Goal: Transaction & Acquisition: Book appointment/travel/reservation

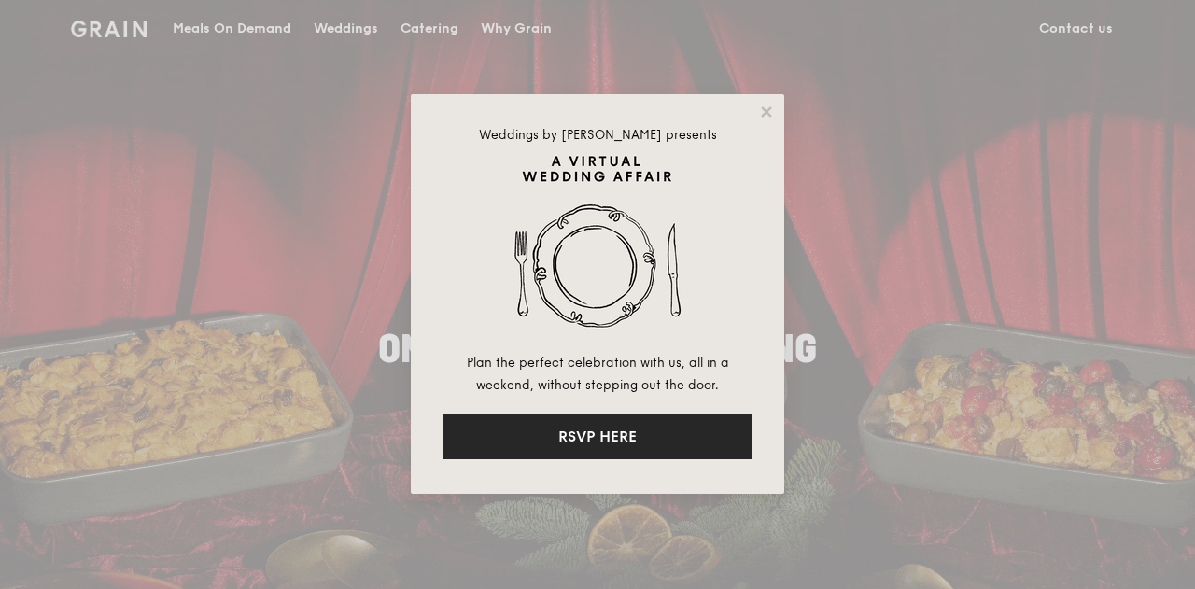
click at [593, 433] on button "RSVP HERE" at bounding box center [598, 437] width 308 height 45
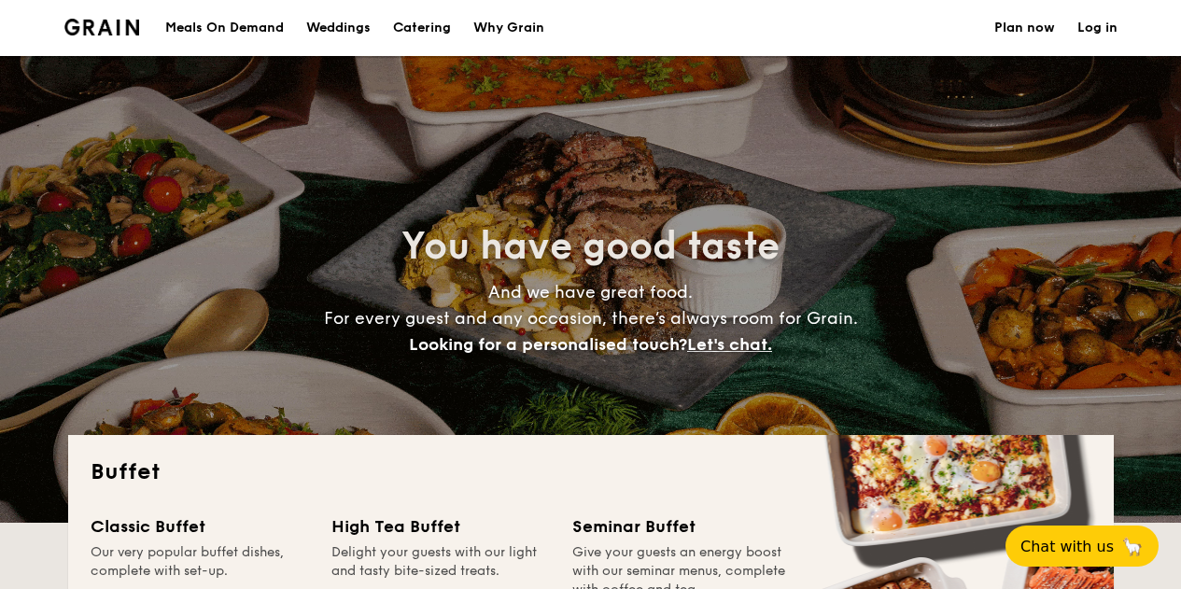
select select
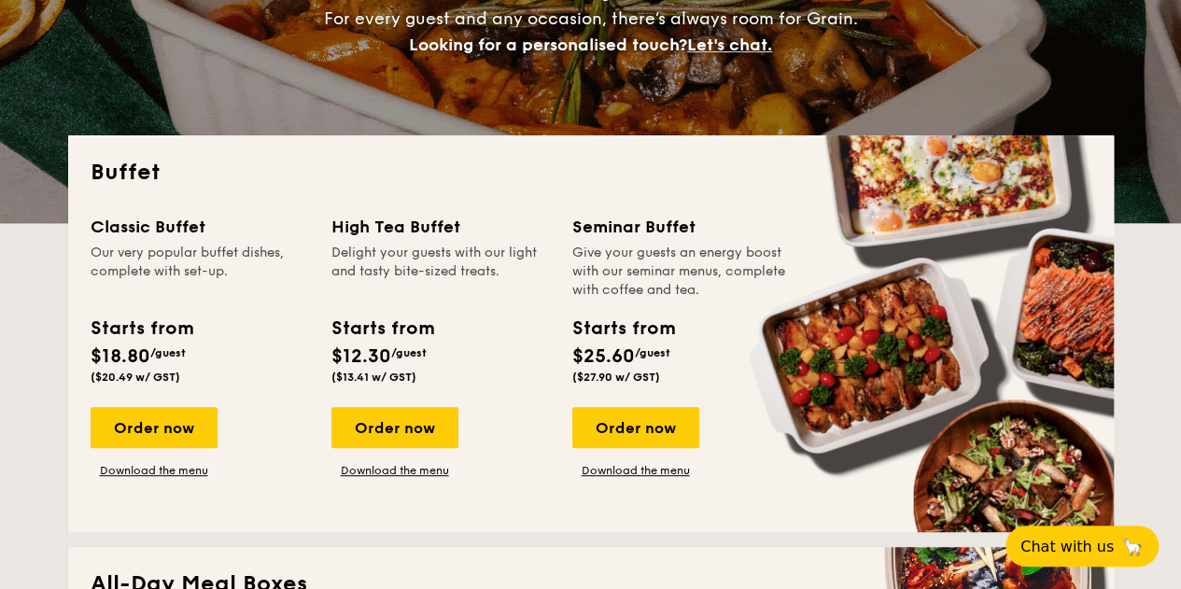
scroll to position [301, 0]
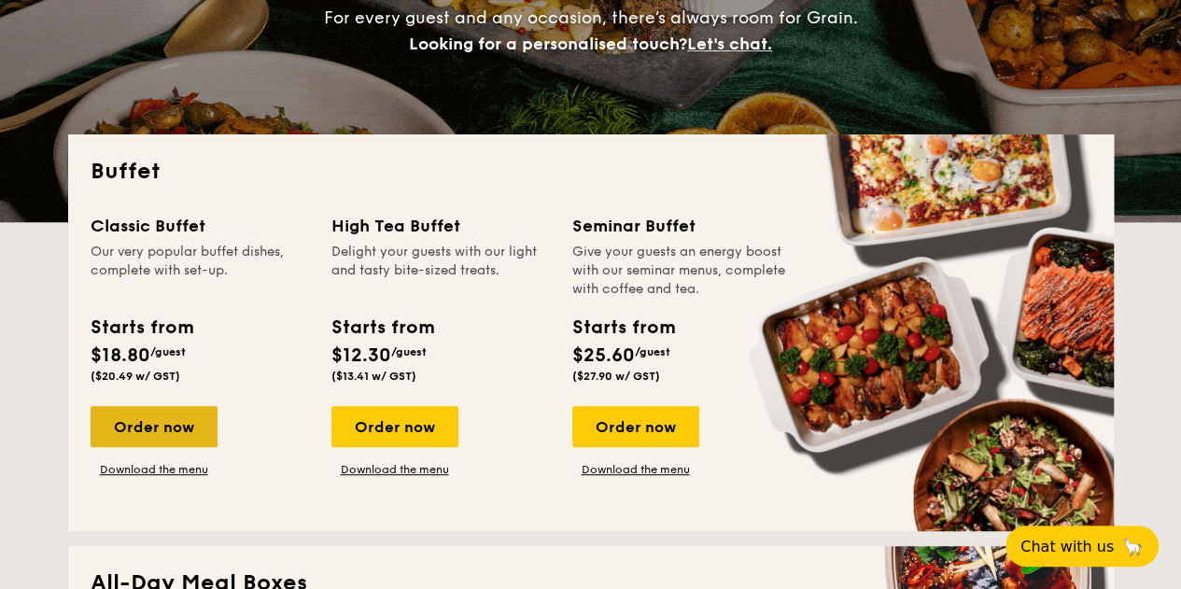
click at [134, 439] on div "Order now" at bounding box center [154, 426] width 127 height 41
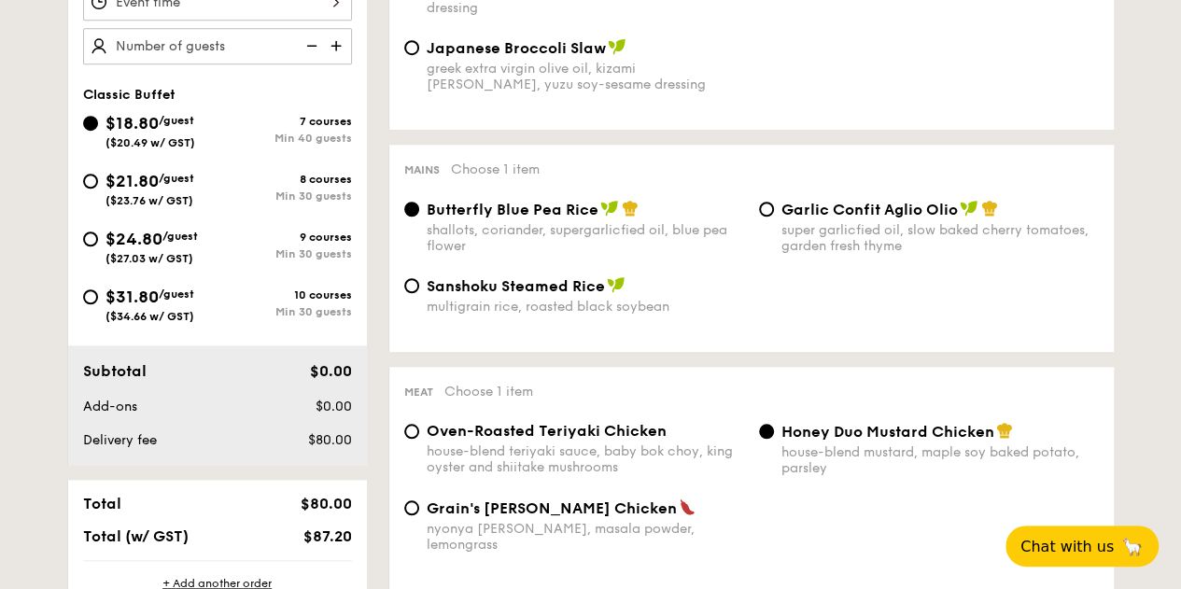
scroll to position [641, 0]
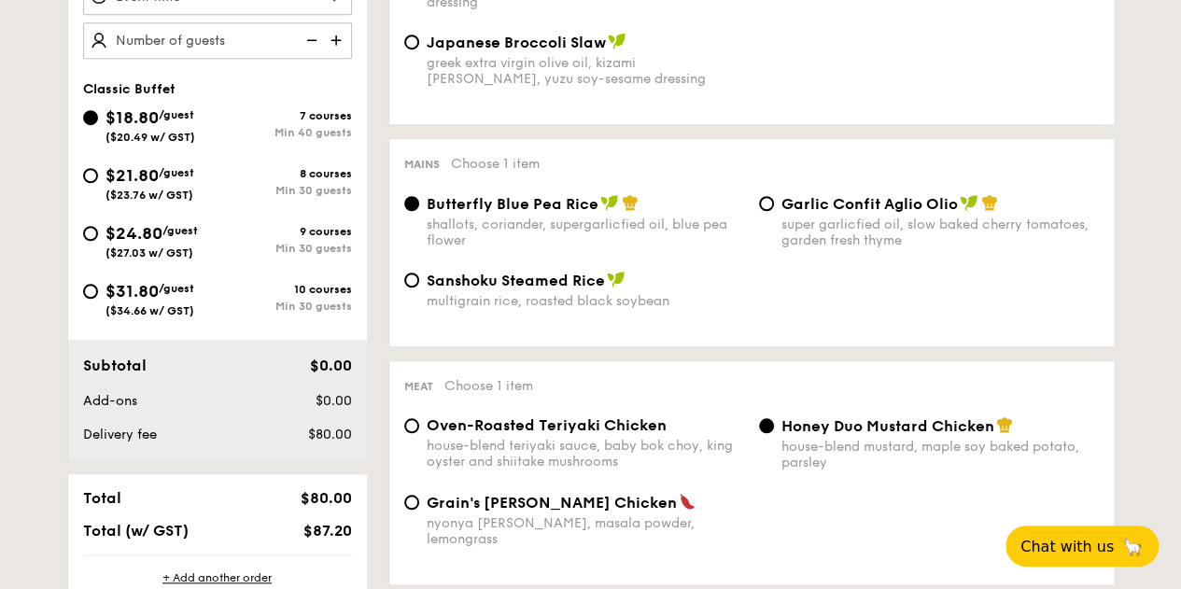
click at [782, 217] on div "Garlic Confit Aglio Olio super garlicfied oil, slow baked cherry tomatoes, gard…" at bounding box center [939, 221] width 317 height 54
click at [774, 211] on input "Garlic Confit Aglio Olio super garlicfied oil, slow baked cherry tomatoes, gard…" at bounding box center [766, 203] width 15 height 15
radio input "true"
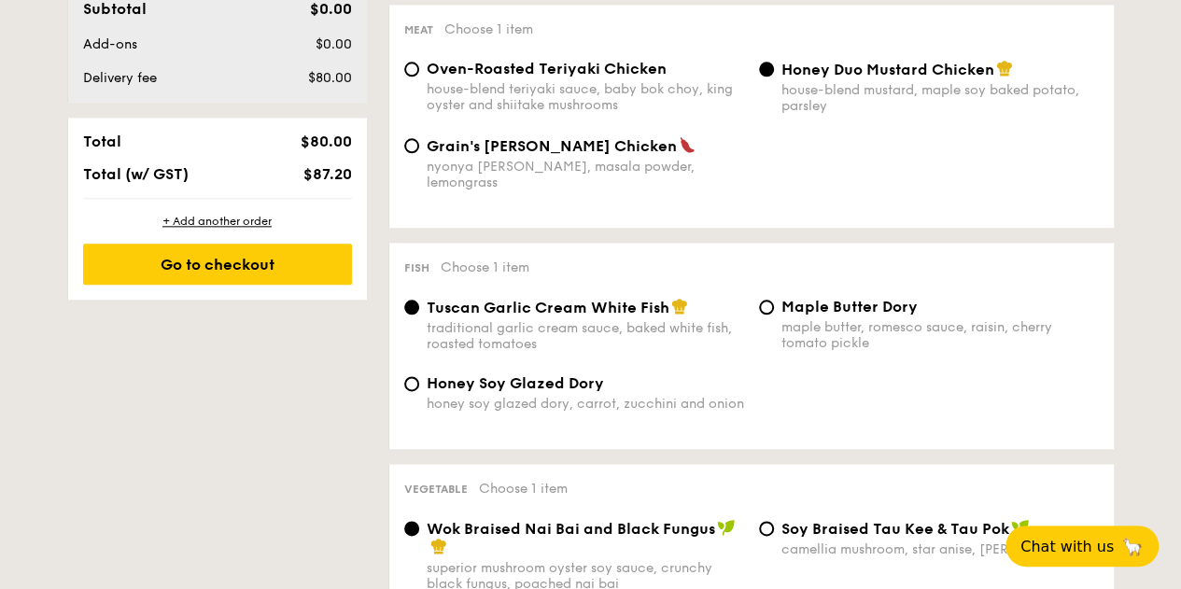
scroll to position [1001, 0]
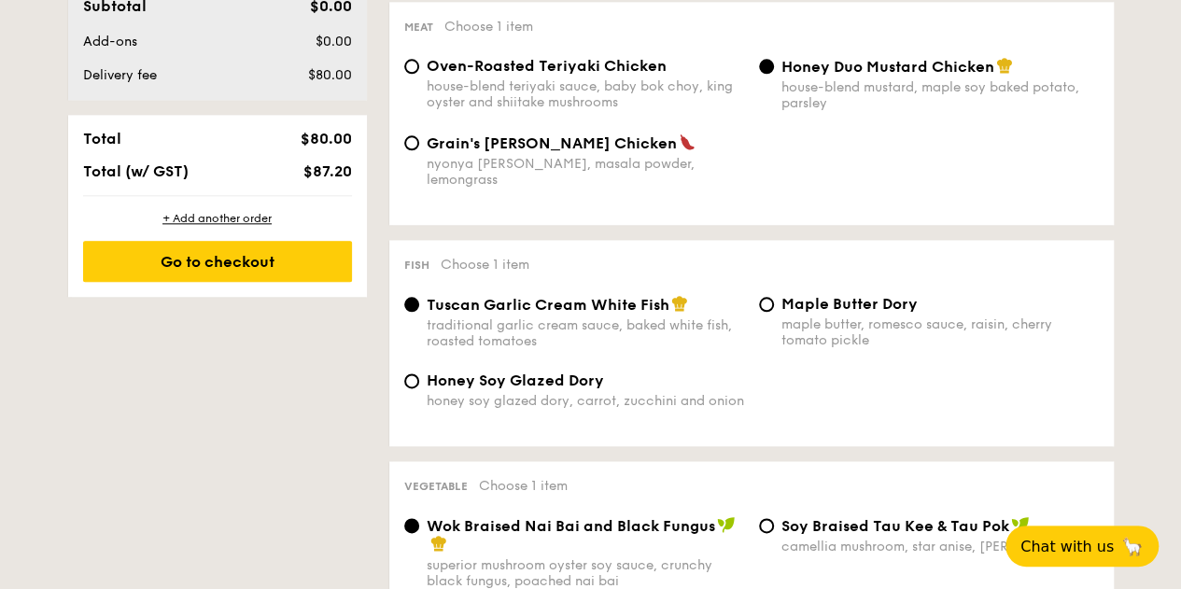
click at [577, 75] on span "Oven-Roasted Teriyaki Chicken" at bounding box center [547, 66] width 240 height 18
click at [419, 74] on input "Oven-Roasted Teriyaki Chicken house-blend teriyaki sauce, baby bok choy, king o…" at bounding box center [411, 66] width 15 height 15
radio input "true"
click at [558, 149] on span "Grain's Curry Chicken" at bounding box center [552, 143] width 250 height 18
click at [419, 149] on input "Grain's Curry Chicken nyonya curry, masala powder, lemongrass" at bounding box center [411, 142] width 15 height 15
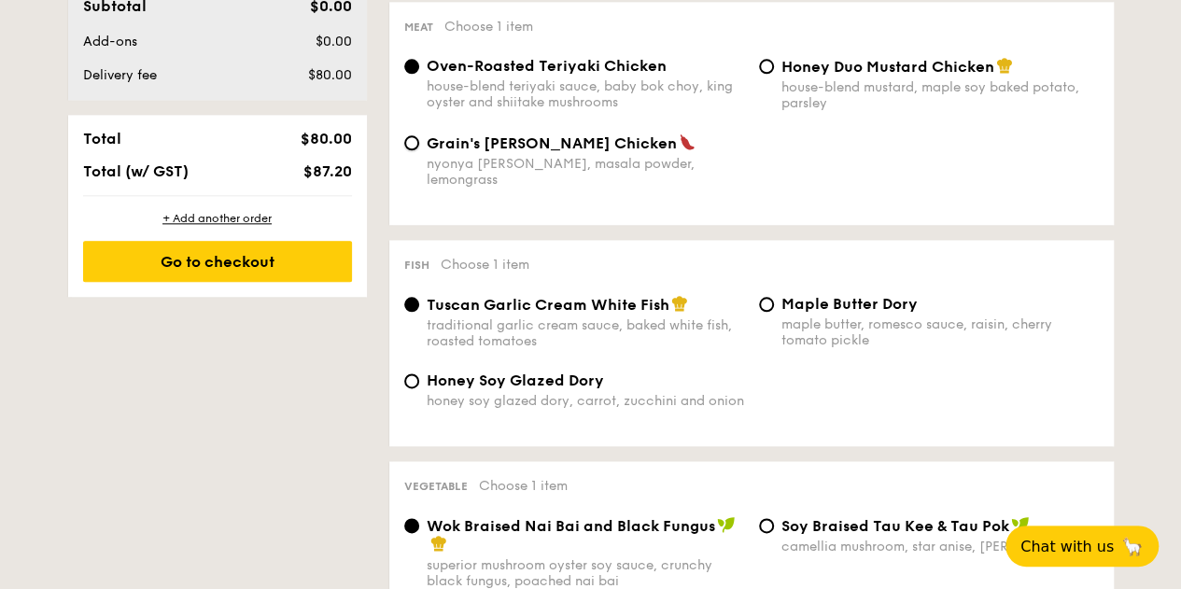
radio input "true"
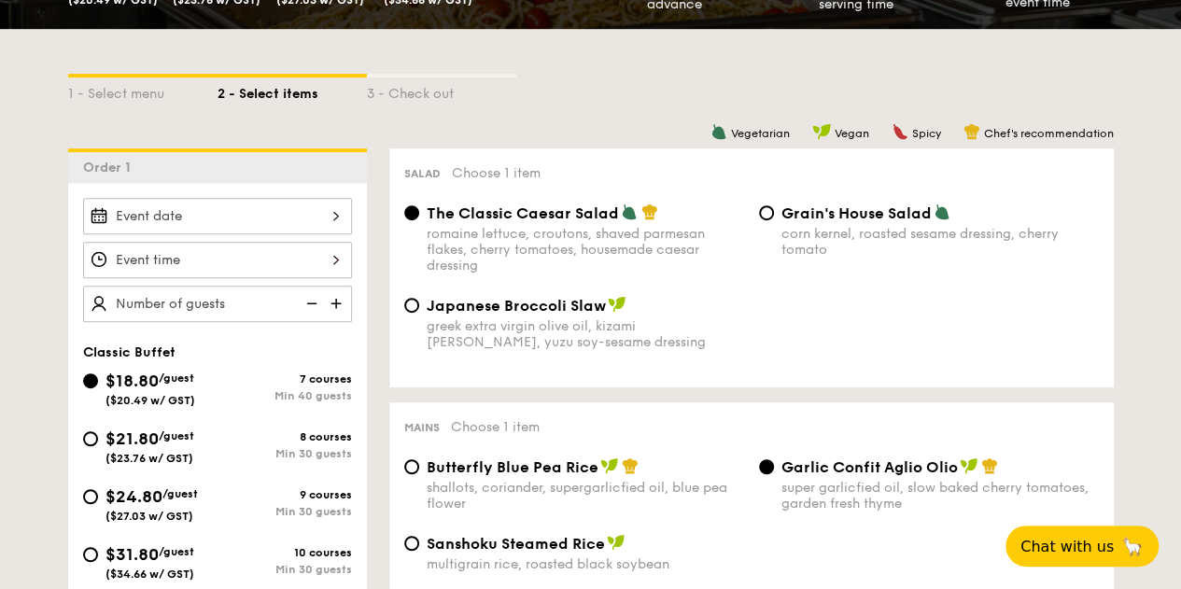
scroll to position [445, 0]
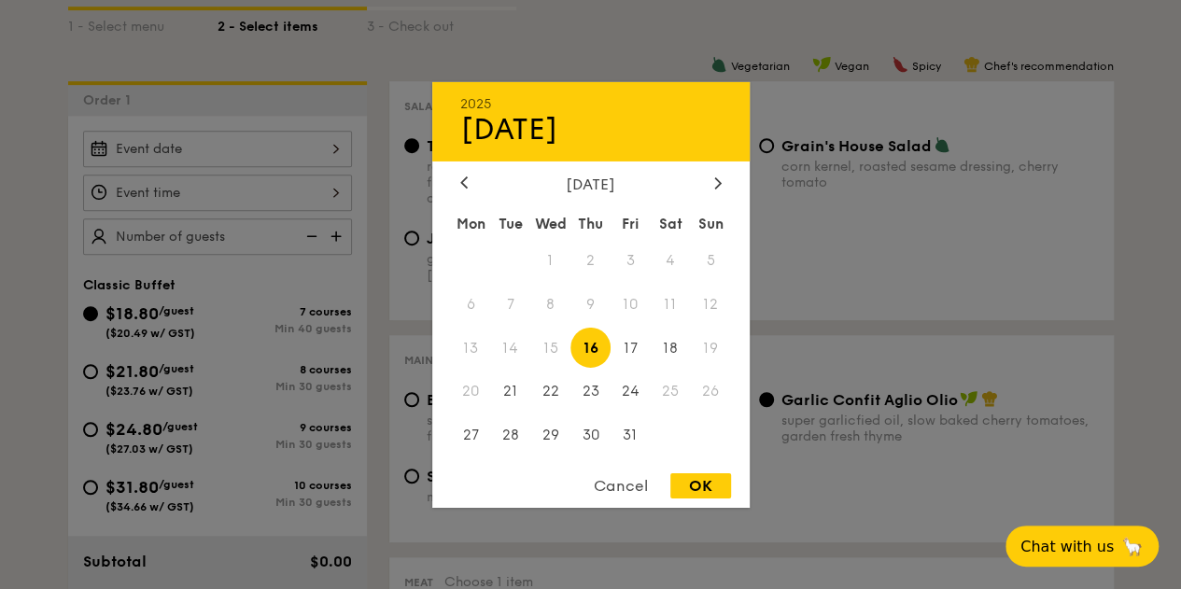
click at [265, 146] on div "2025 Oct 16 October 2025 Mon Tue Wed Thu Fri Sat Sun 1 2 3 4 5 6 7 8 9 10 11 12…" at bounding box center [217, 149] width 269 height 36
click at [671, 390] on span "25" at bounding box center [671, 392] width 40 height 40
click at [670, 345] on span "18" at bounding box center [671, 348] width 40 height 40
click at [621, 486] on div "Cancel" at bounding box center [621, 485] width 92 height 25
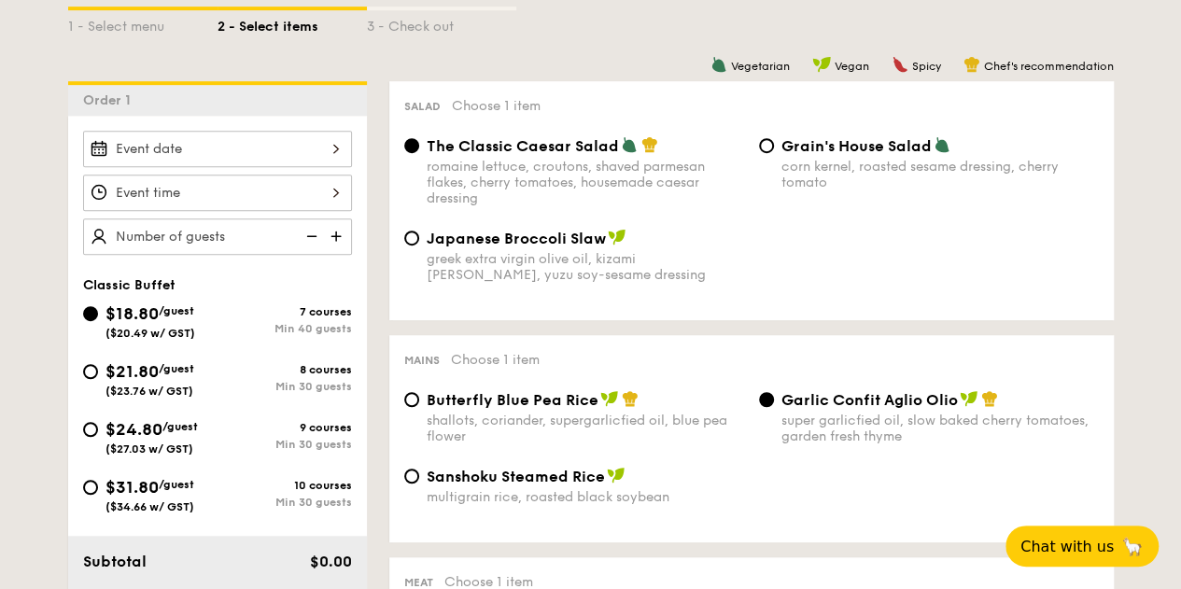
click at [129, 361] on span "$21.80" at bounding box center [132, 371] width 53 height 21
click at [98, 364] on input "$21.80 /guest ($23.76 w/ GST) 8 courses Min 30 guests" at bounding box center [90, 371] width 15 height 15
radio input "true"
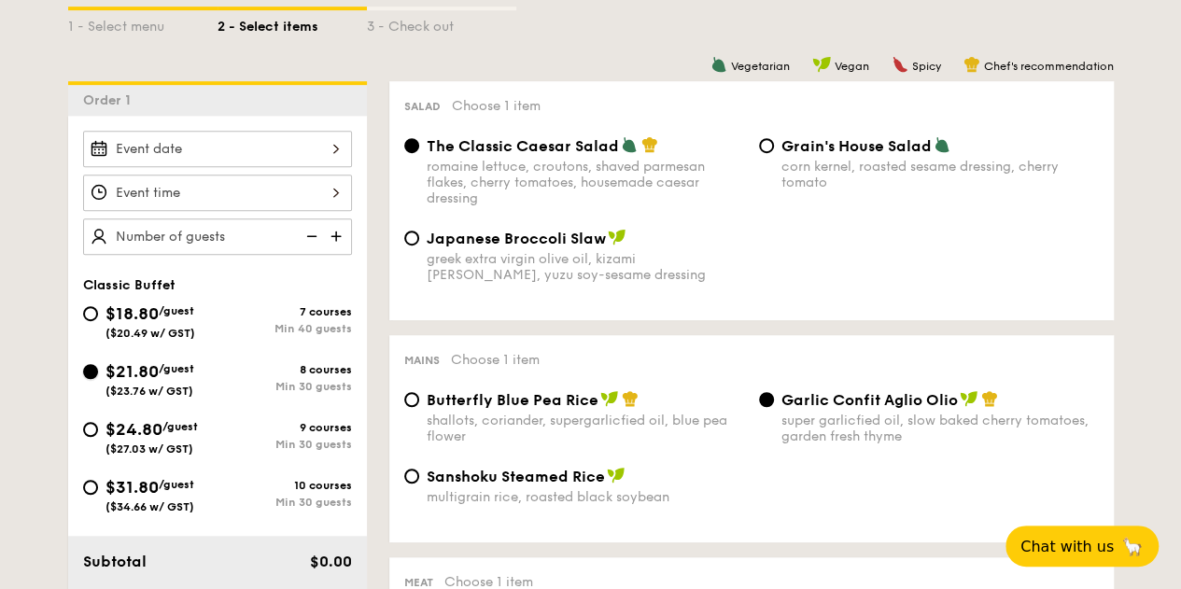
radio input "true"
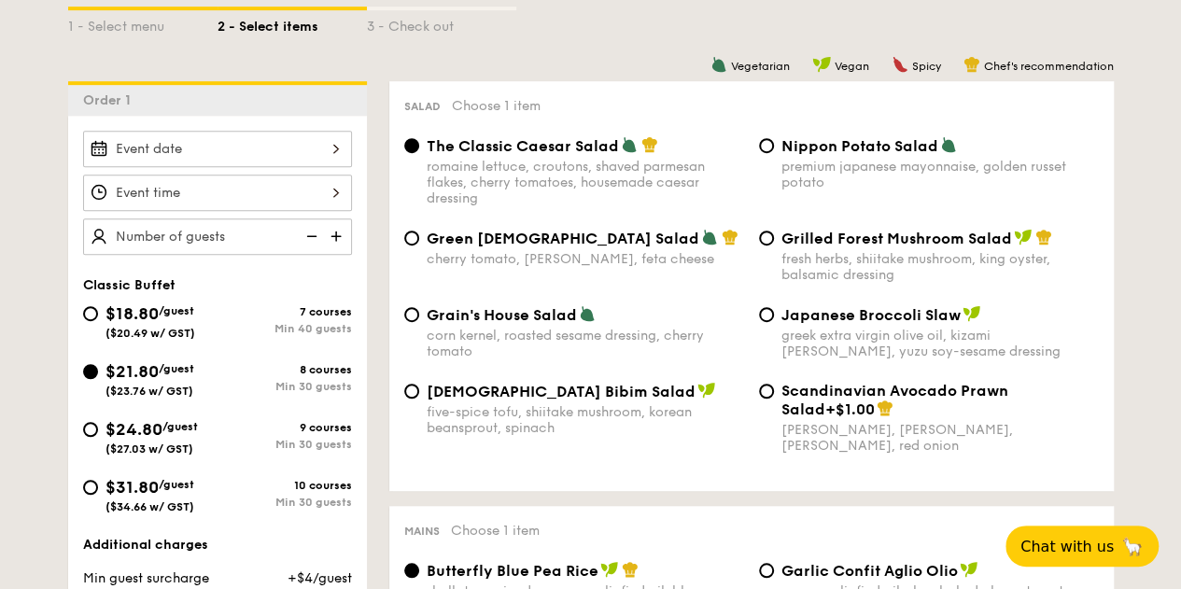
click at [276, 136] on div "2025 Oct 16 October 2025 Mon Tue Wed Thu Fri Sat Sun 1 2 3 4 5 6 7 8 9 10 11 12…" at bounding box center [217, 149] width 269 height 36
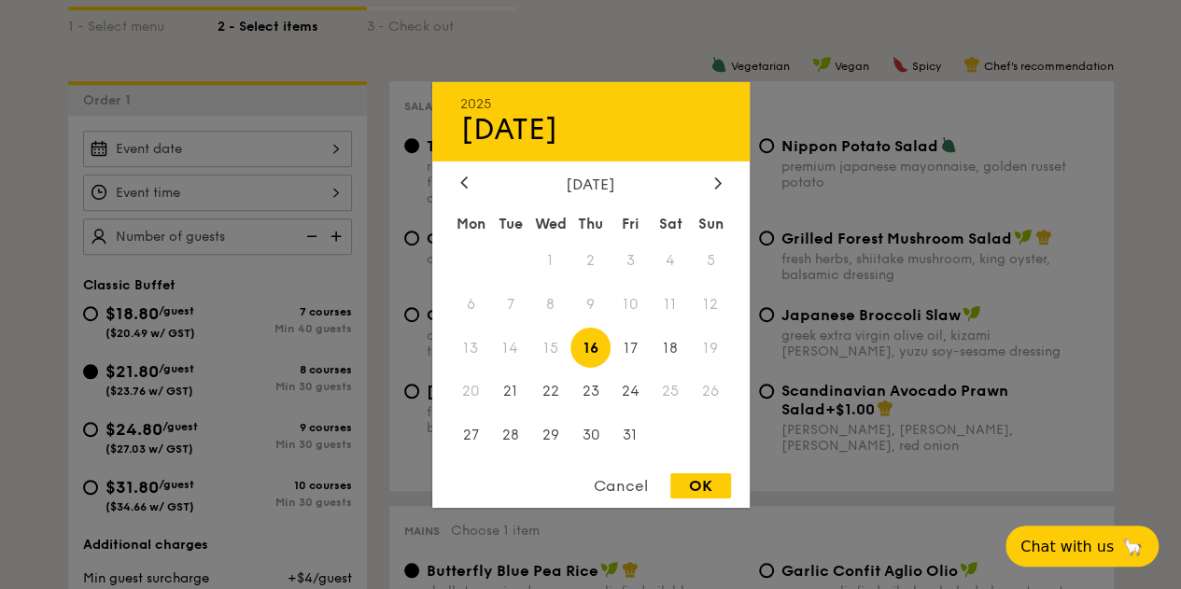
click at [237, 307] on div at bounding box center [590, 294] width 1181 height 589
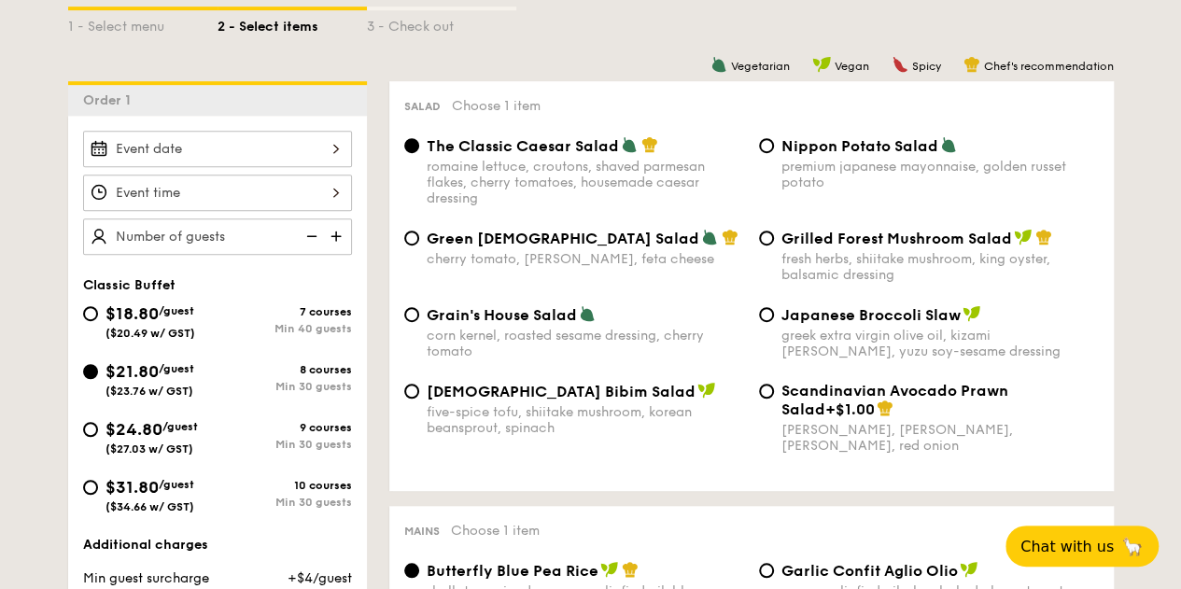
click at [109, 427] on span "$24.80" at bounding box center [134, 429] width 57 height 21
click at [98, 427] on input "$24.80 /guest ($27.03 w/ GST) 9 courses Min 30 guests" at bounding box center [90, 429] width 15 height 15
radio input "true"
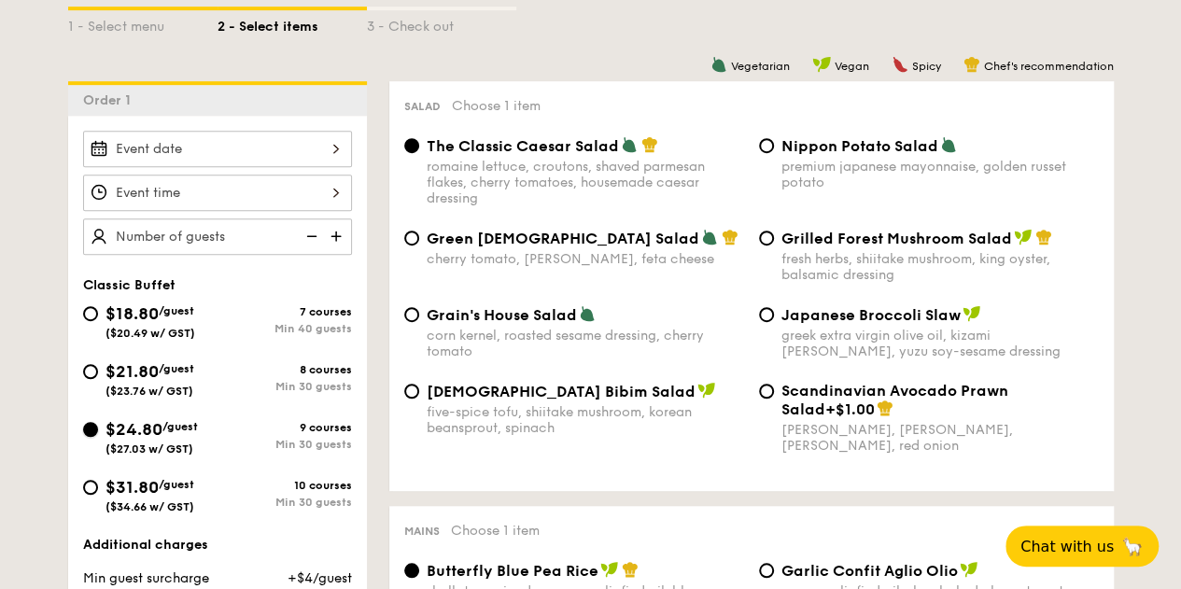
radio input "true"
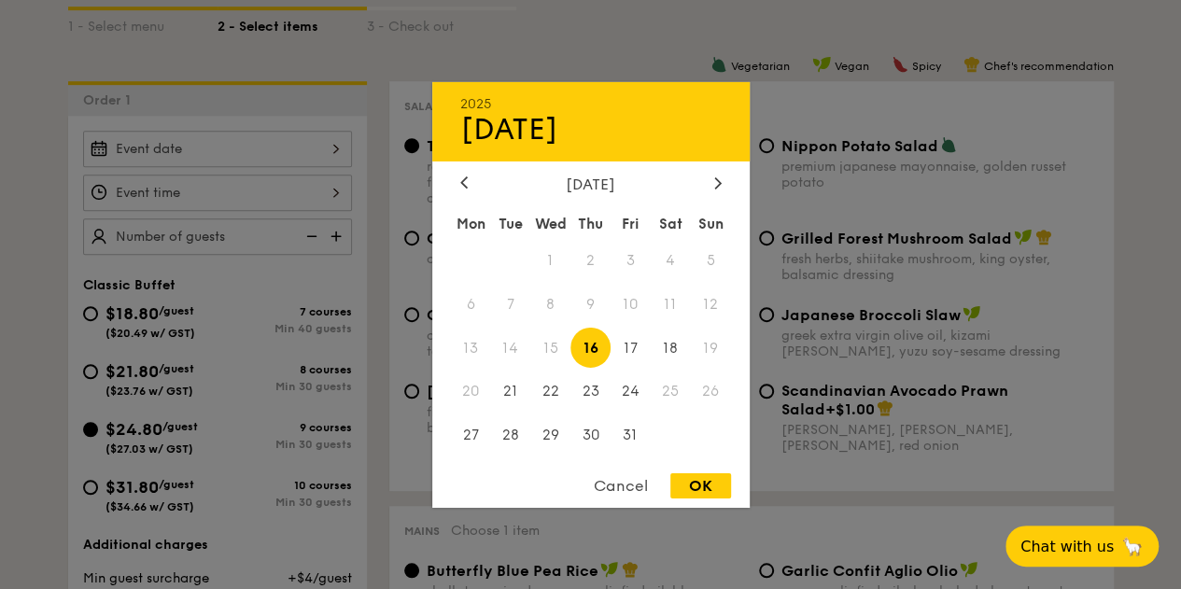
click at [252, 139] on div "2025 Oct 16 October 2025 Mon Tue Wed Thu Fri Sat Sun 1 2 3 4 5 6 7 8 9 10 11 12…" at bounding box center [217, 149] width 269 height 36
click at [252, 139] on div at bounding box center [590, 294] width 1181 height 589
click at [258, 135] on div "2025 Oct 16 October 2025 Mon Tue Wed Thu Fri Sat Sun 1 2 3 4 5 6 7 8 9 10 11 12…" at bounding box center [217, 149] width 269 height 36
click at [258, 135] on div at bounding box center [590, 294] width 1181 height 589
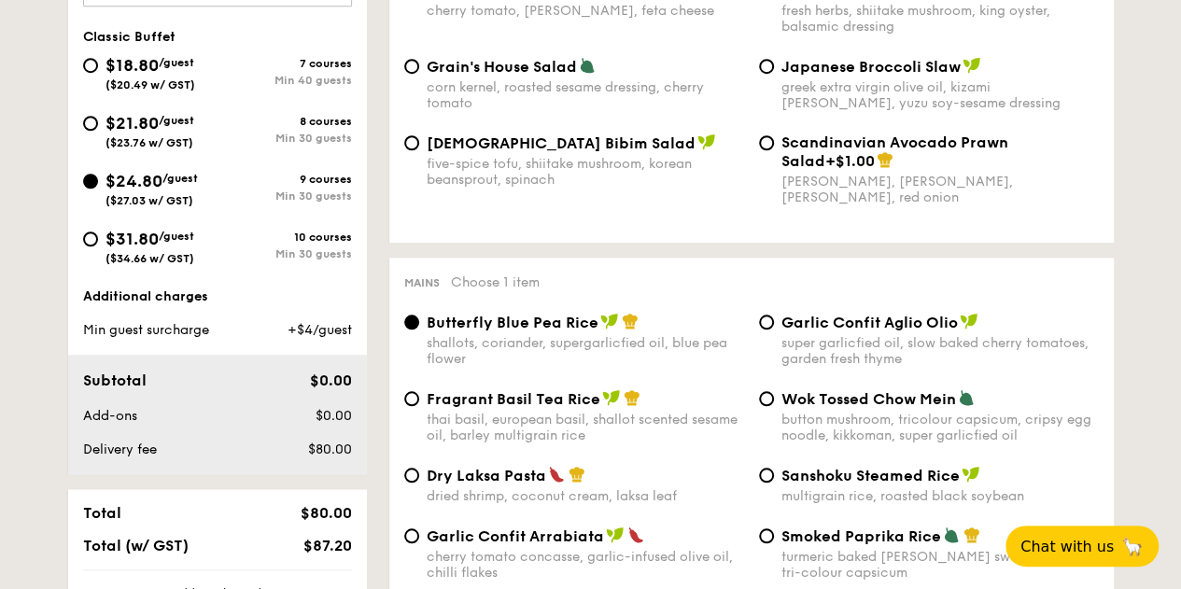
scroll to position [697, 0]
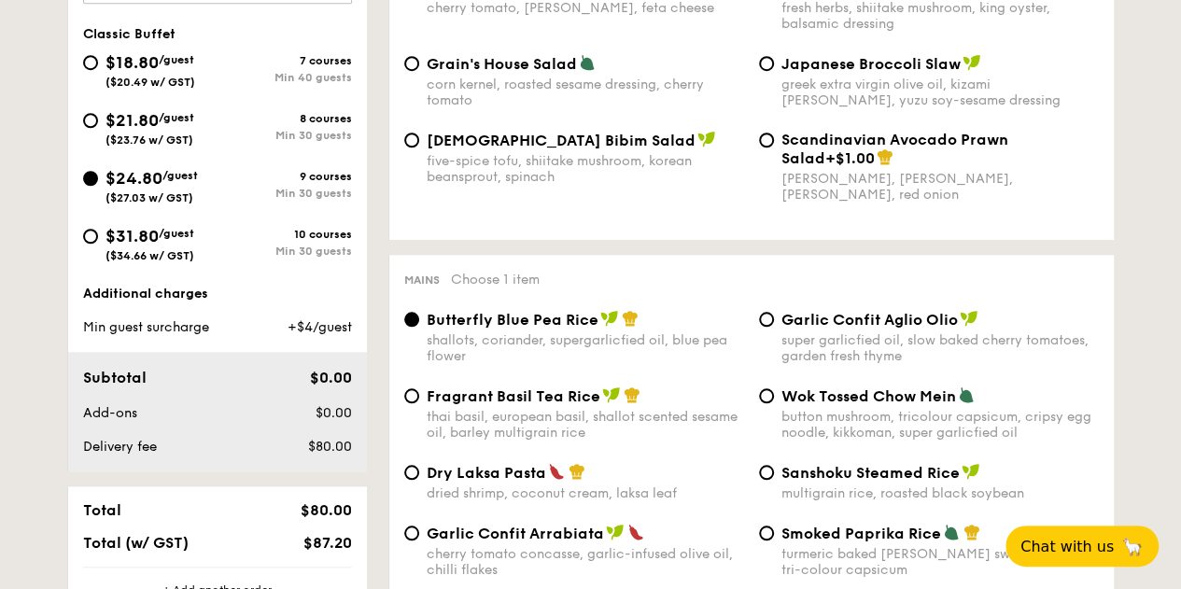
click at [166, 53] on span "/guest" at bounding box center [176, 59] width 35 height 13
click at [98, 55] on input "$18.80 /guest ($20.49 w/ GST) 7 courses Min 40 guests" at bounding box center [90, 62] width 15 height 15
radio input "true"
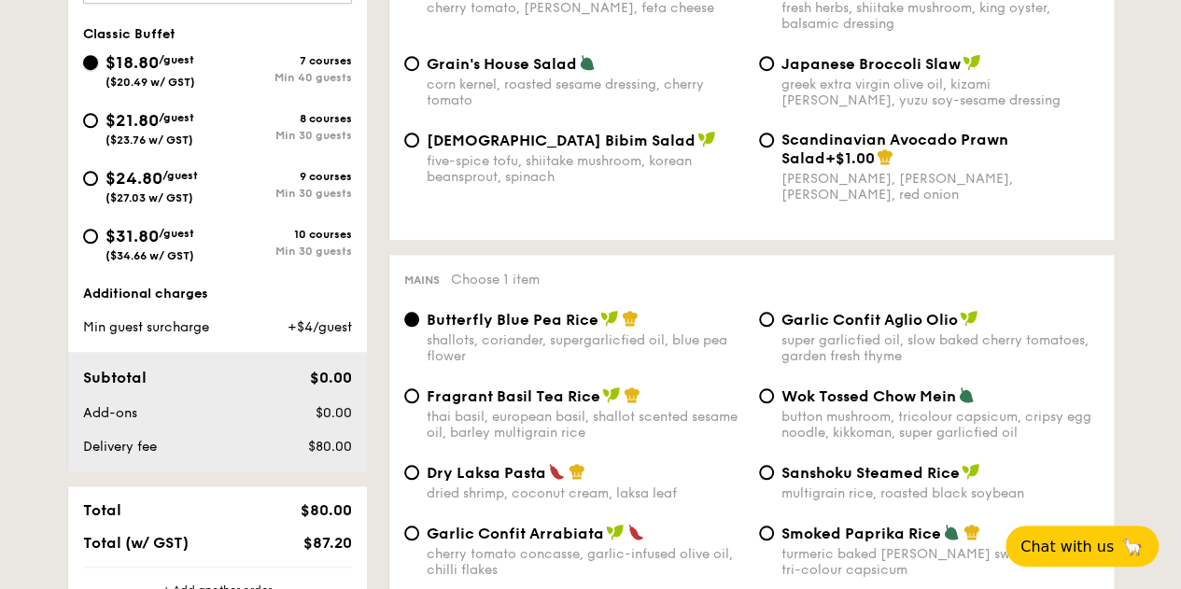
radio input "true"
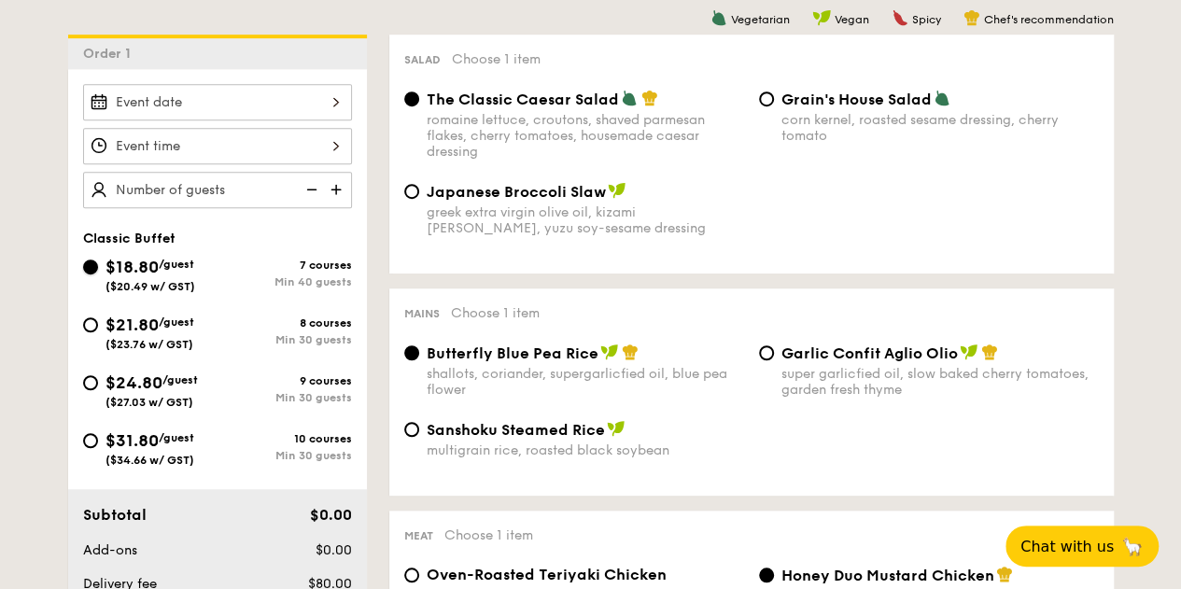
scroll to position [447, 0]
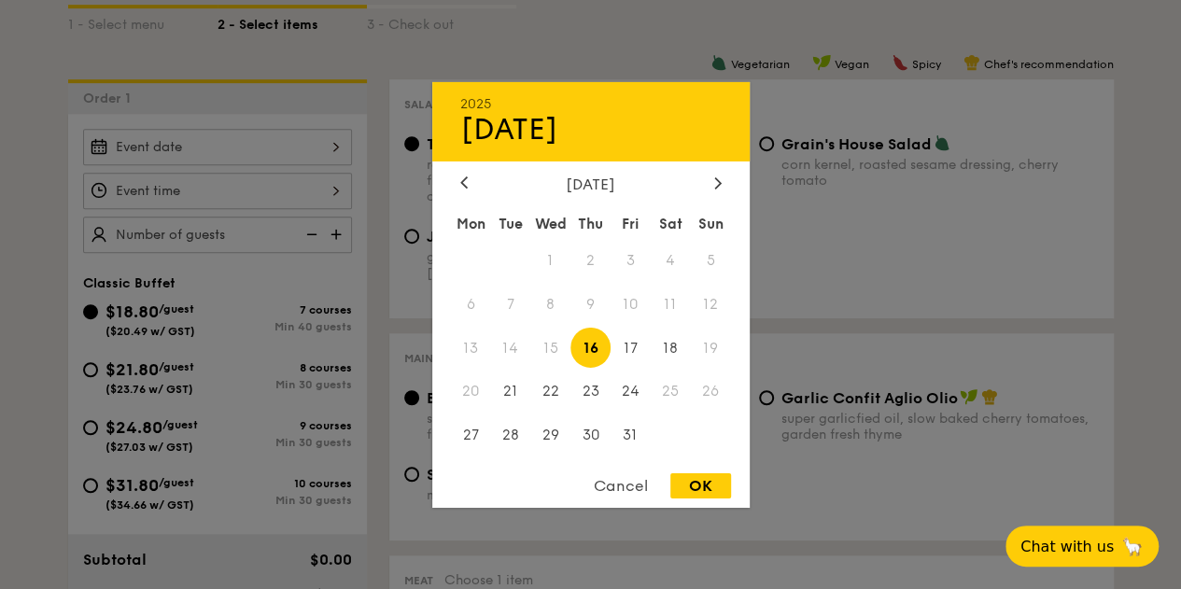
click at [202, 146] on div "2025 Oct 16 October 2025 Mon Tue Wed Thu Fri Sat Sun 1 2 3 4 5 6 7 8 9 10 11 12…" at bounding box center [217, 147] width 269 height 36
click at [13, 152] on div at bounding box center [590, 294] width 1181 height 589
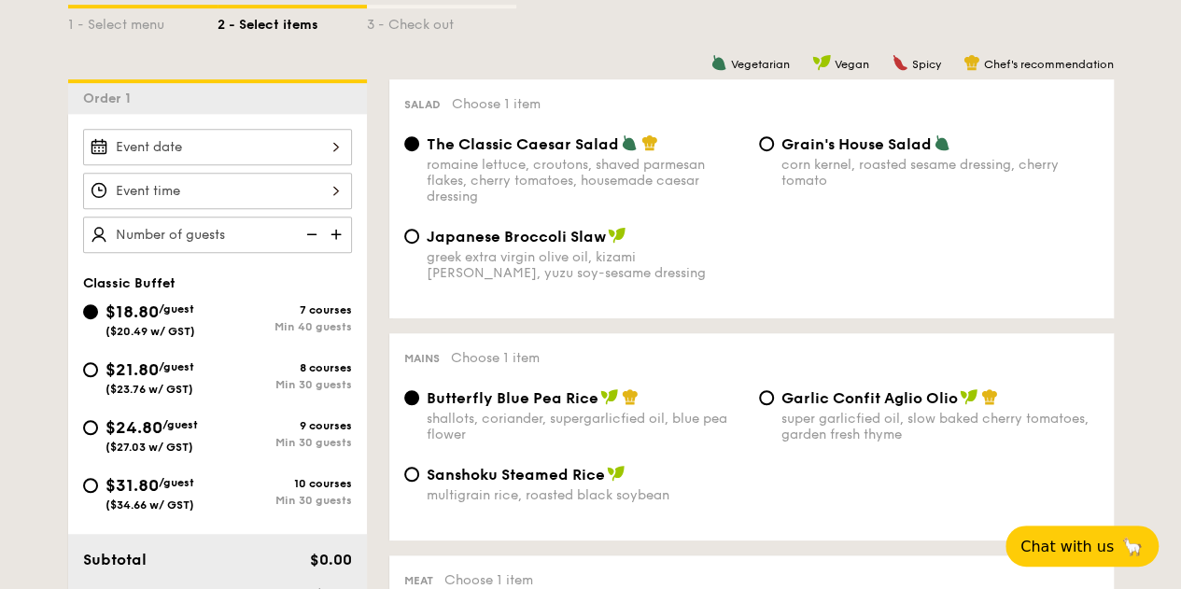
scroll to position [301, 0]
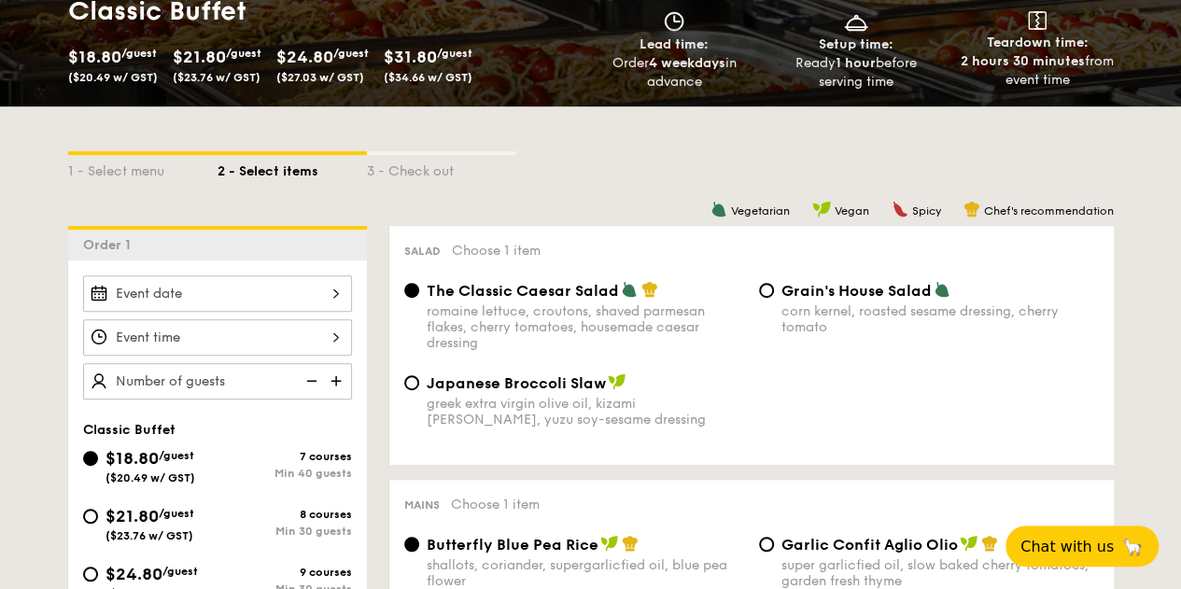
select select
